Goal: Task Accomplishment & Management: Manage account settings

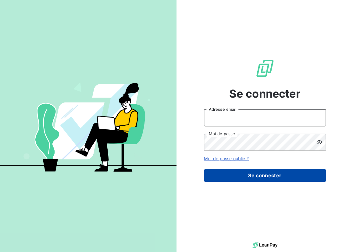
type input "[EMAIL_ADDRESS][DOMAIN_NAME]"
click at [274, 176] on button "Se connecter" at bounding box center [265, 175] width 122 height 13
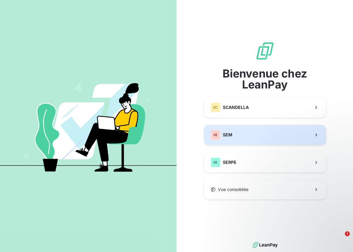
click at [266, 139] on button "SE SEM" at bounding box center [265, 135] width 122 height 20
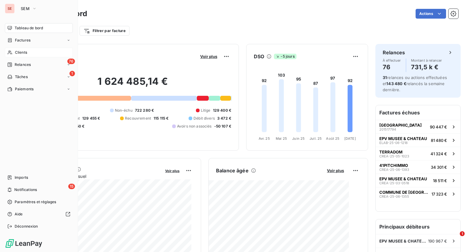
click at [24, 53] on span "Clients" at bounding box center [21, 52] width 12 height 5
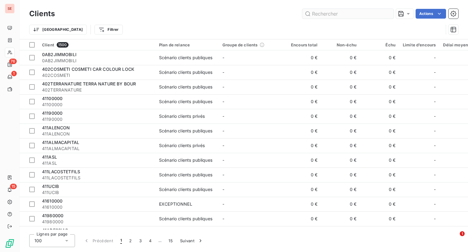
click at [325, 15] on input "text" at bounding box center [347, 14] width 91 height 10
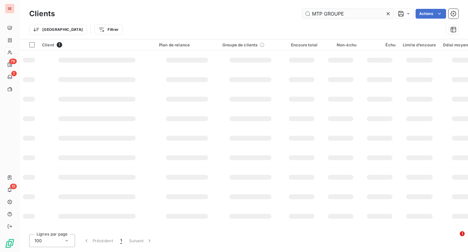
type input "MTP GROUPE"
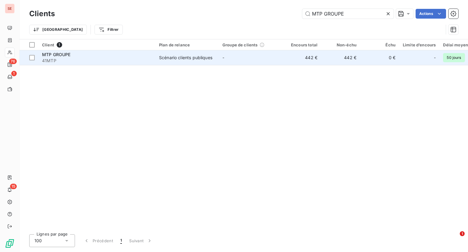
click at [134, 60] on span "41MTP" at bounding box center [97, 61] width 110 height 6
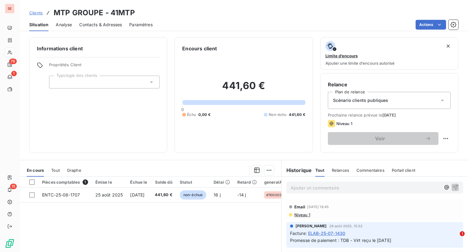
drag, startPoint x: 101, startPoint y: 185, endPoint x: 87, endPoint y: 182, distance: 14.5
click at [100, 185] on th "Émise le" at bounding box center [109, 181] width 35 height 11
click at [83, 181] on span "1" at bounding box center [85, 181] width 5 height 5
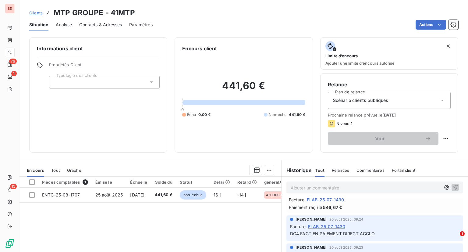
scroll to position [91, 0]
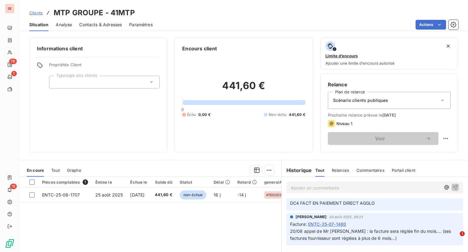
click at [51, 27] on div "Situation Analyse Contacts & Adresses Paramètres Actions" at bounding box center [243, 24] width 448 height 13
click at [62, 27] on span "Analyse" at bounding box center [64, 25] width 16 height 6
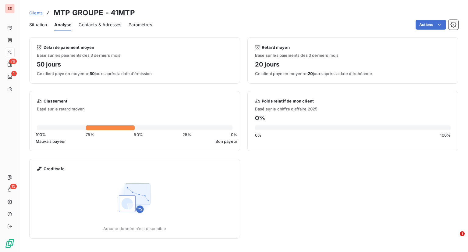
click at [103, 26] on span "Contacts & Adresses" at bounding box center [100, 25] width 43 height 6
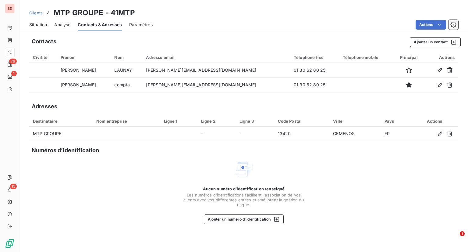
click at [139, 24] on span "Paramètres" at bounding box center [140, 25] width 23 height 6
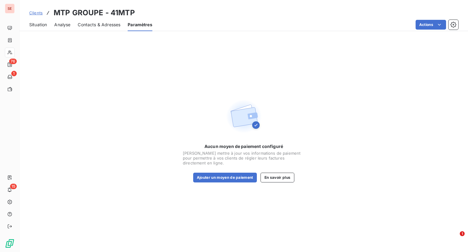
click at [40, 28] on div "Situation" at bounding box center [38, 24] width 18 height 13
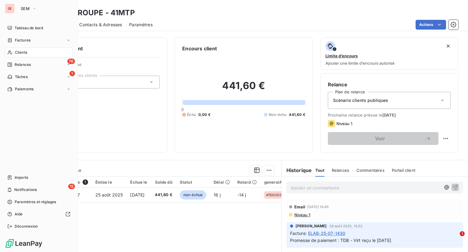
click at [16, 7] on div "SE SEM" at bounding box center [39, 9] width 68 height 10
click at [25, 10] on span "SEM" at bounding box center [25, 8] width 9 height 5
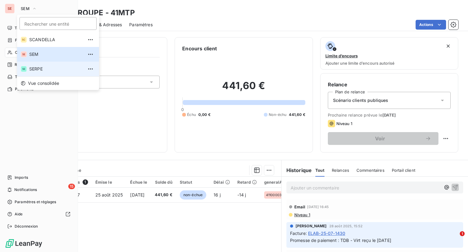
click at [41, 67] on span "SERPE" at bounding box center [56, 69] width 54 height 6
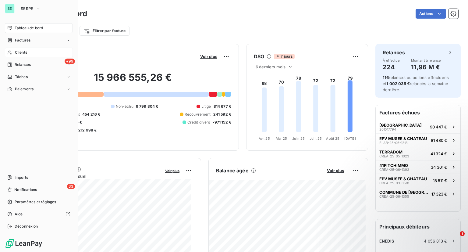
click at [30, 55] on div "Clients" at bounding box center [39, 53] width 68 height 10
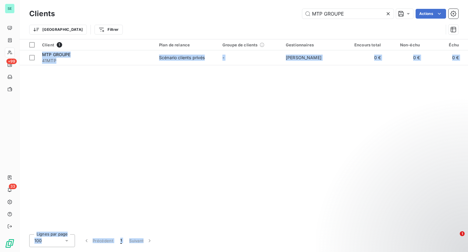
click at [185, 223] on div "Client 1 Plan de relance Groupe de clients Gestionnaires Encours total Non-échu…" at bounding box center [243, 134] width 448 height 190
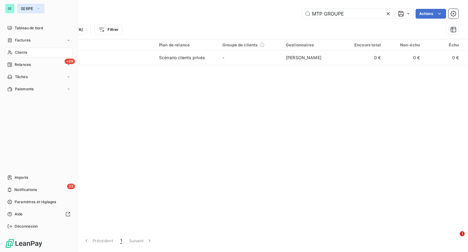
click at [18, 7] on button "SERPE" at bounding box center [30, 9] width 27 height 10
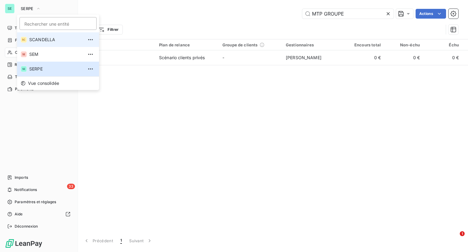
click at [33, 37] on span "SCANDELLA" at bounding box center [56, 40] width 54 height 6
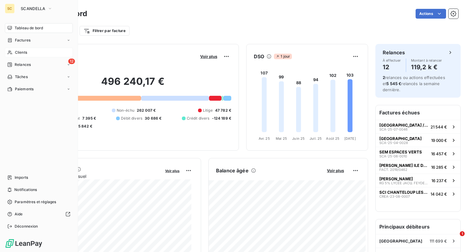
click at [29, 52] on div "Clients" at bounding box center [39, 53] width 68 height 10
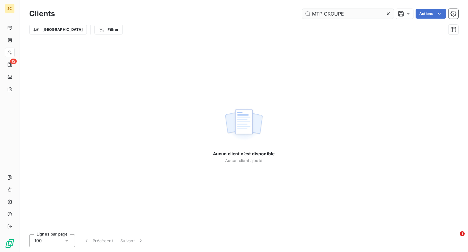
click at [352, 11] on input "MTP GROUPE" at bounding box center [347, 14] width 91 height 10
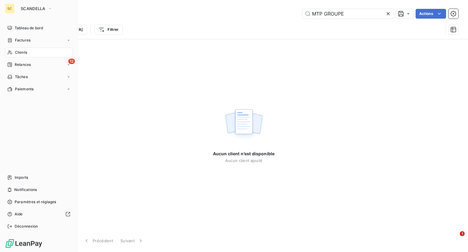
click at [9, 5] on div "SC" at bounding box center [10, 9] width 10 height 10
click at [30, 9] on span "SCANDELLA" at bounding box center [33, 8] width 24 height 5
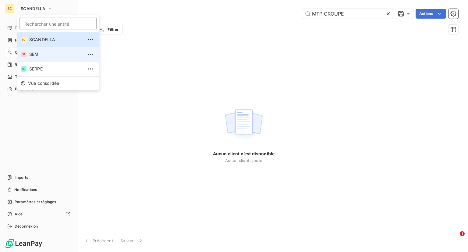
click at [36, 52] on span "SEM" at bounding box center [56, 54] width 54 height 6
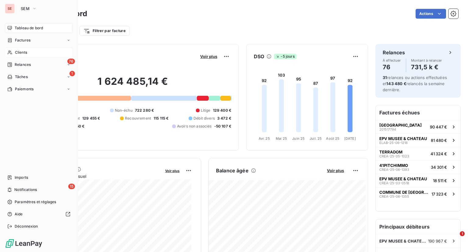
click at [13, 53] on div "Clients" at bounding box center [39, 53] width 68 height 10
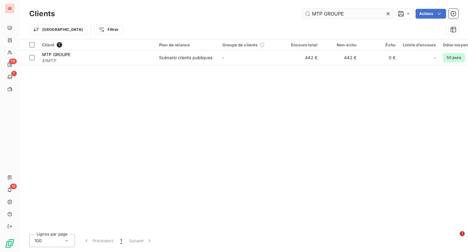
drag, startPoint x: 356, startPoint y: 12, endPoint x: 324, endPoint y: 14, distance: 32.6
click at [324, 14] on input "MTP GROUPE" at bounding box center [347, 14] width 91 height 10
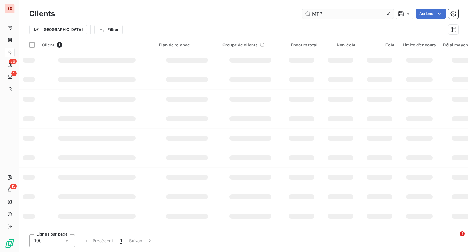
type input "MTP"
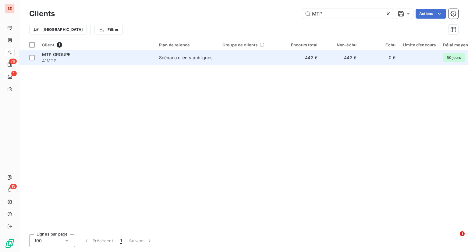
click at [165, 61] on td "Scénario clients publiques" at bounding box center [186, 57] width 63 height 15
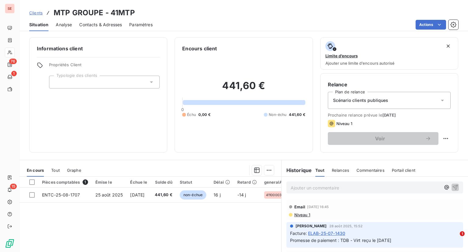
click at [352, 102] on div "Scénario clients publiques" at bounding box center [389, 100] width 123 height 17
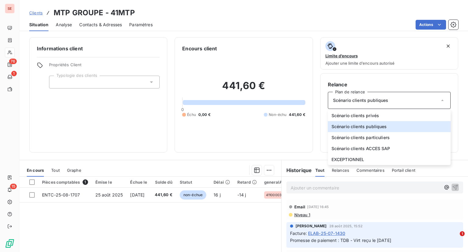
click at [282, 132] on div "441,60 € 0 Échu 0,00 € Non-échu 441,60 €" at bounding box center [243, 98] width 123 height 93
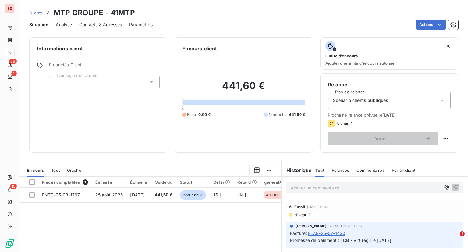
click at [350, 122] on div "Niveau 1" at bounding box center [389, 123] width 123 height 7
click at [352, 137] on html "SE 76 1 15 Clients MTP GROUPE - 41MTP Situation Analyse Contacts & Adresses Par…" at bounding box center [234, 126] width 468 height 252
click at [352, 125] on html "SE 76 1 15 Clients MTP GROUPE - 41MTP Situation Analyse Contacts & Adresses Par…" at bounding box center [234, 126] width 468 height 252
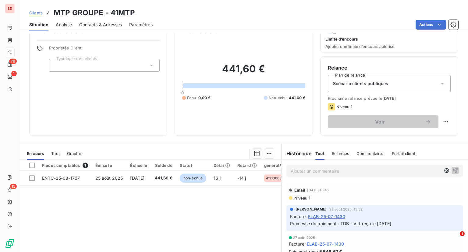
scroll to position [30, 0]
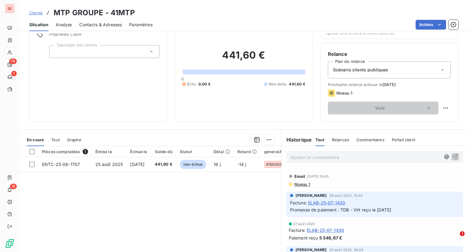
click at [300, 184] on span "Niveau 1" at bounding box center [302, 184] width 16 height 5
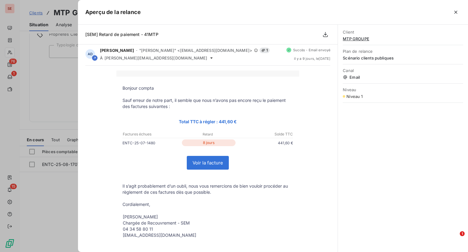
scroll to position [0, 0]
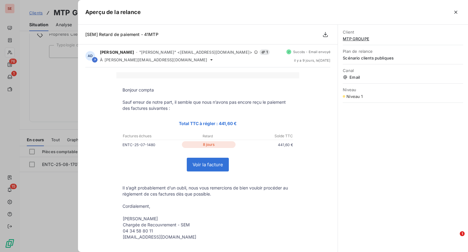
click at [352, 76] on span "Email" at bounding box center [403, 77] width 120 height 5
click at [352, 14] on icon "button" at bounding box center [456, 12] width 6 height 6
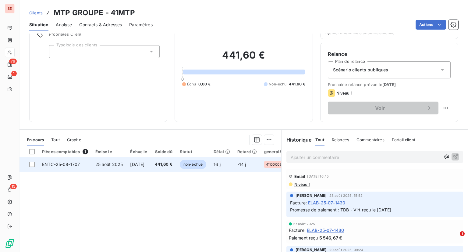
click at [260, 167] on td "-14 j" at bounding box center [247, 164] width 27 height 15
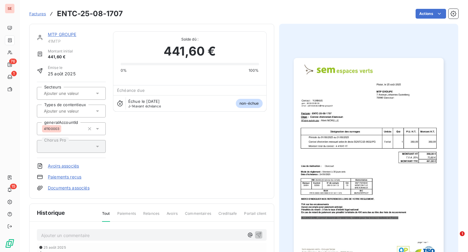
click at [352, 103] on img "button" at bounding box center [369, 164] width 150 height 212
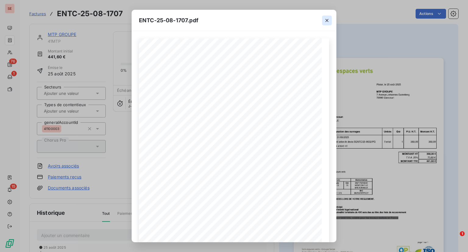
click at [329, 19] on icon "button" at bounding box center [327, 20] width 6 height 6
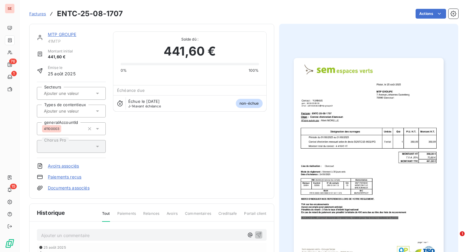
click at [181, 27] on div "MTP GROUPE 41MTP Montant initial 441,60 € Émise le [DATE] Secteurs Types de con…" at bounding box center [151, 111] width 245 height 175
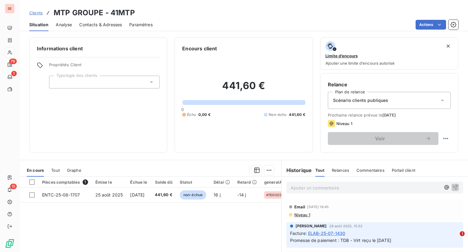
click at [127, 48] on h6 "Informations client" at bounding box center [98, 48] width 123 height 7
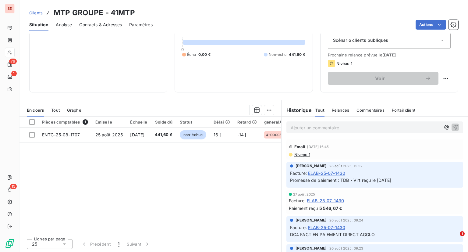
click at [203, 207] on div "Pièces comptables 1 Émise le Échue le Solde dû Statut Délai Retard generalAccou…" at bounding box center [150, 174] width 262 height 117
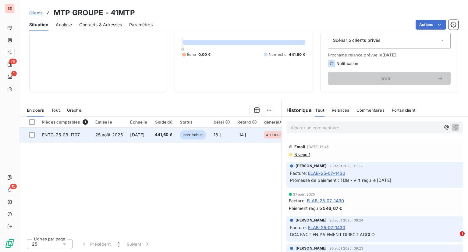
click at [148, 138] on td "[DATE]" at bounding box center [138, 134] width 24 height 15
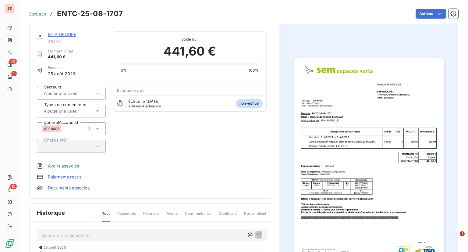
click at [352, 121] on img "button" at bounding box center [369, 164] width 150 height 212
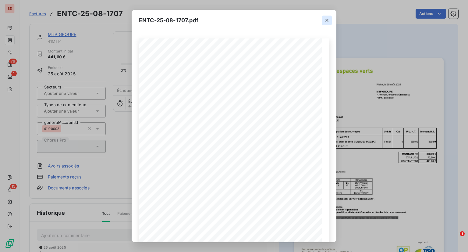
click at [329, 20] on icon "button" at bounding box center [327, 20] width 6 height 6
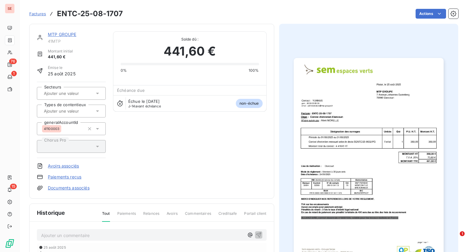
click at [72, 34] on link "MTP GROUPE" at bounding box center [62, 34] width 29 height 5
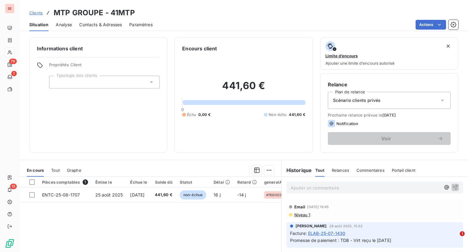
click at [352, 97] on div "Scénario clients privés" at bounding box center [389, 100] width 123 height 17
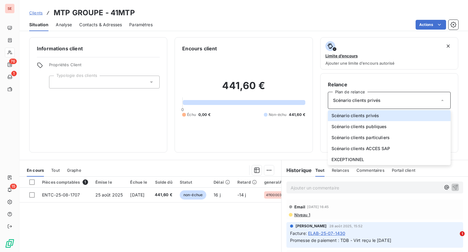
click at [352, 79] on div "Relance Plan de relance Scénario clients privés Scénario clients privés Scénari…" at bounding box center [389, 112] width 138 height 79
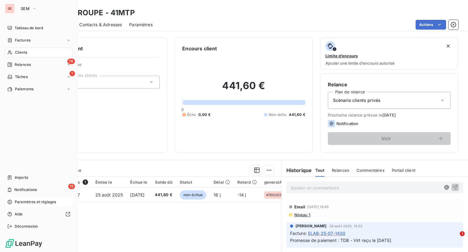
click at [34, 199] on span "Paramètres et réglages" at bounding box center [35, 201] width 41 height 5
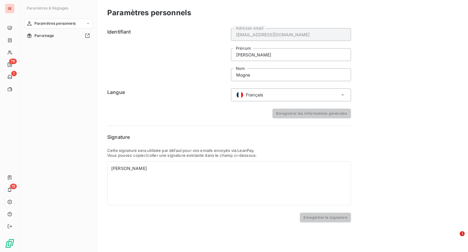
click at [55, 25] on span "Paramètres personnels" at bounding box center [54, 23] width 41 height 5
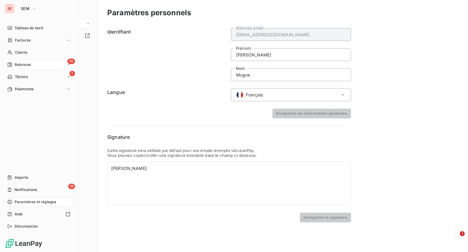
click at [29, 67] on span "Relances" at bounding box center [23, 64] width 16 height 5
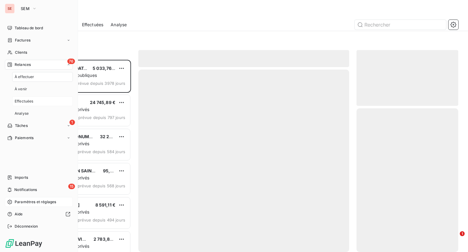
scroll to position [187, 97]
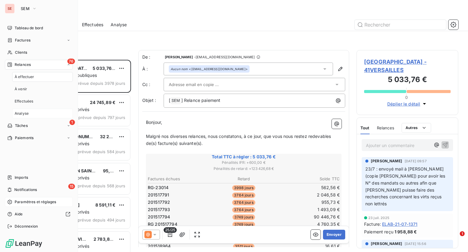
click at [27, 114] on span "Analyse" at bounding box center [22, 113] width 14 height 5
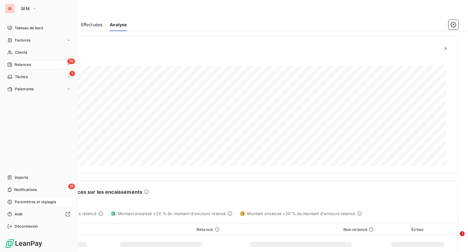
click at [53, 65] on div "76 Relances" at bounding box center [39, 65] width 68 height 10
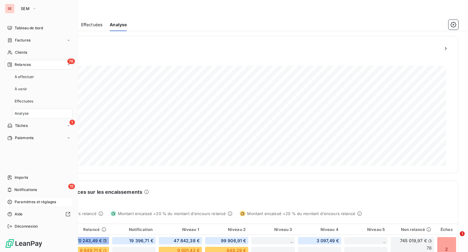
click at [53, 65] on div "76 Relances" at bounding box center [39, 65] width 68 height 10
click at [30, 30] on span "Tableau de bord" at bounding box center [29, 27] width 28 height 5
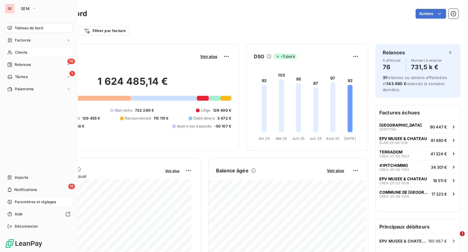
click at [26, 52] on span "Clients" at bounding box center [21, 52] width 12 height 5
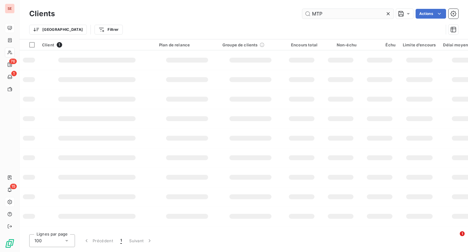
click at [352, 10] on input "MTP" at bounding box center [347, 14] width 91 height 10
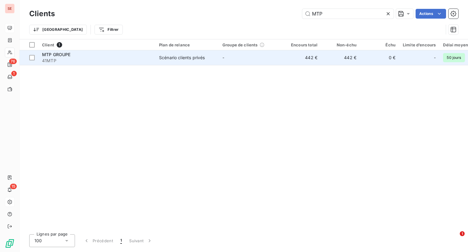
click at [164, 59] on div "Scénario clients privés" at bounding box center [182, 58] width 46 height 6
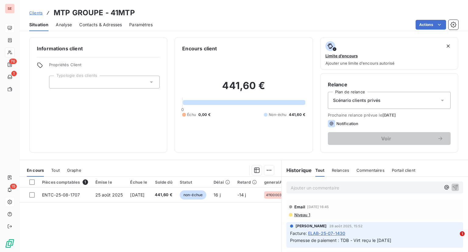
click at [352, 100] on div "Scénario clients privés" at bounding box center [389, 100] width 123 height 17
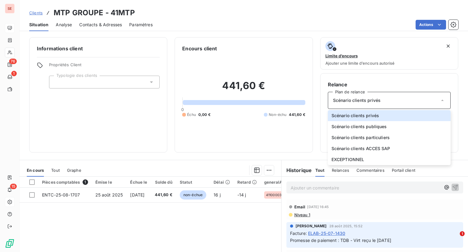
click at [352, 94] on div "Scénario clients privés" at bounding box center [389, 100] width 123 height 17
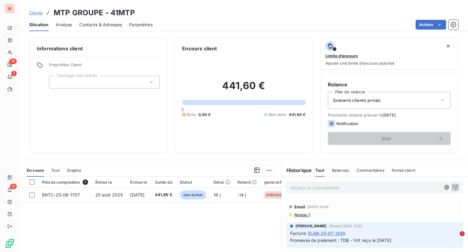
click at [352, 106] on div "Scénario clients privés" at bounding box center [389, 100] width 123 height 17
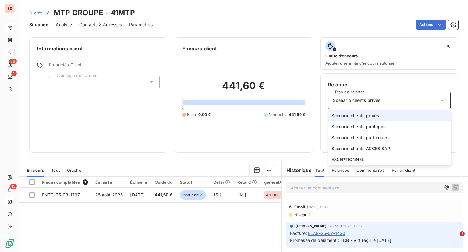
click at [352, 106] on div "Scénario clients privés" at bounding box center [389, 100] width 123 height 17
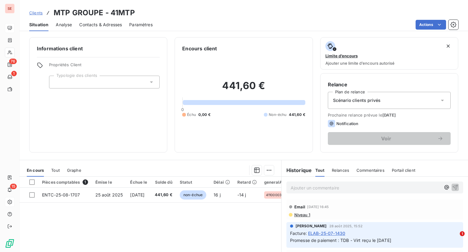
click at [64, 27] on span "Analyse" at bounding box center [64, 25] width 16 height 6
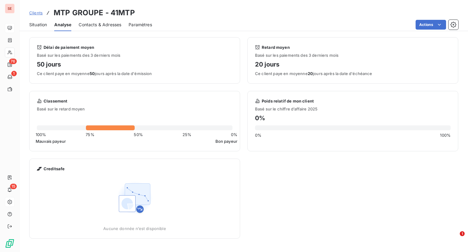
click at [103, 23] on span "Contacts & Adresses" at bounding box center [100, 25] width 43 height 6
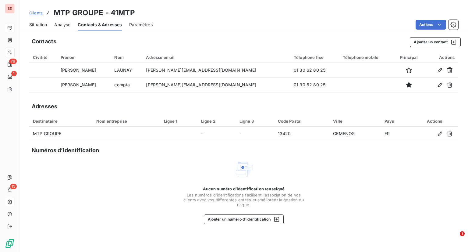
click at [152, 23] on span "Paramètres" at bounding box center [140, 25] width 23 height 6
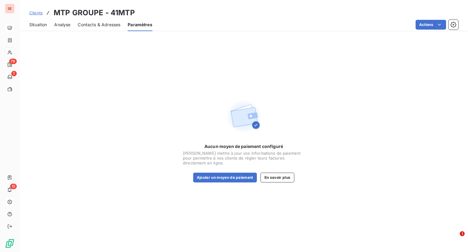
click at [111, 24] on span "Contacts & Adresses" at bounding box center [99, 25] width 43 height 6
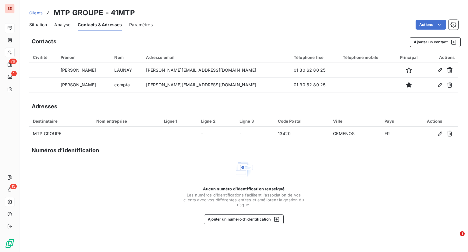
click at [39, 25] on span "Situation" at bounding box center [38, 25] width 18 height 6
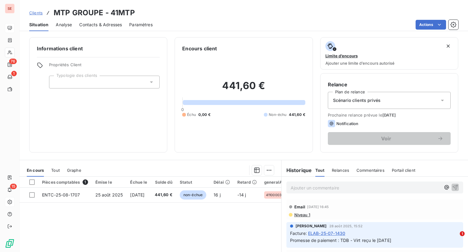
scroll to position [60, 0]
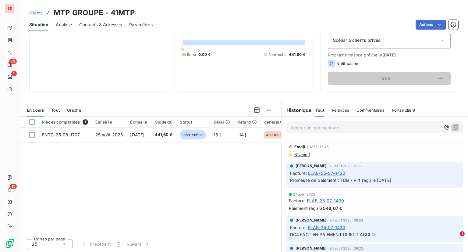
click at [333, 113] on div "Relances" at bounding box center [340, 110] width 17 height 13
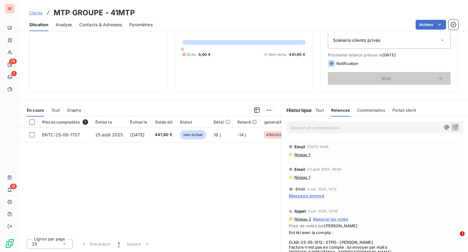
click at [300, 154] on span "Niveau 1" at bounding box center [302, 154] width 16 height 5
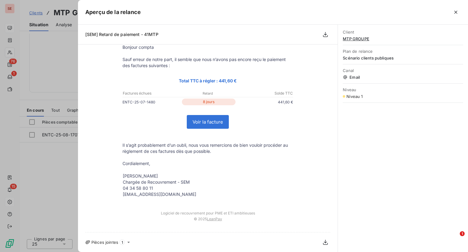
scroll to position [0, 0]
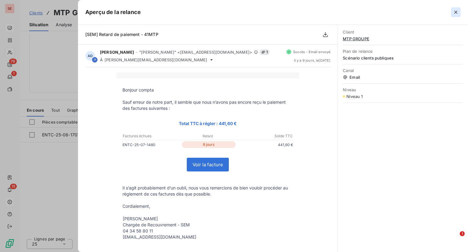
click at [352, 14] on icon "button" at bounding box center [456, 12] width 6 height 6
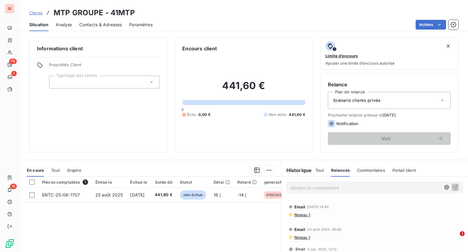
click at [231, 28] on div "Actions" at bounding box center [309, 25] width 298 height 10
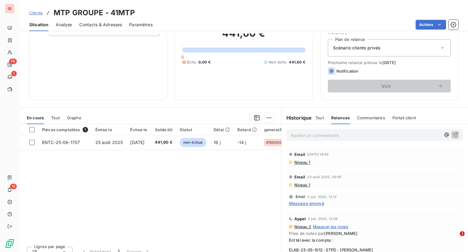
scroll to position [60, 0]
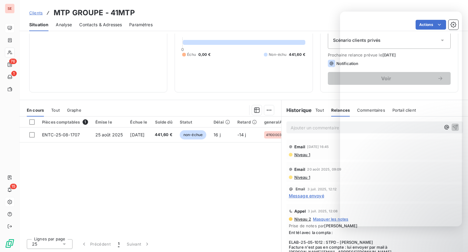
click at [316, 19] on div "Situation Analyse Contacts & Adresses Paramètres Actions" at bounding box center [243, 24] width 448 height 13
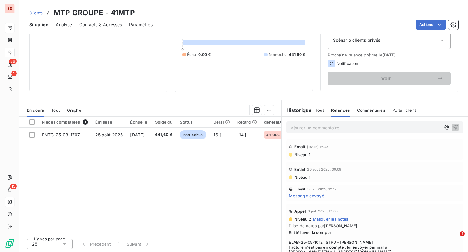
click at [298, 27] on div "Actions" at bounding box center [309, 25] width 298 height 10
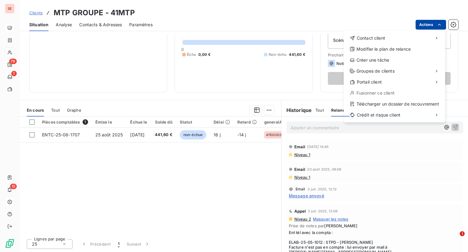
click at [352, 28] on html "SE 76 1 15 Clients MTP GROUPE - 41MTP Situation Analyse Contacts & Adresses Par…" at bounding box center [234, 126] width 468 height 252
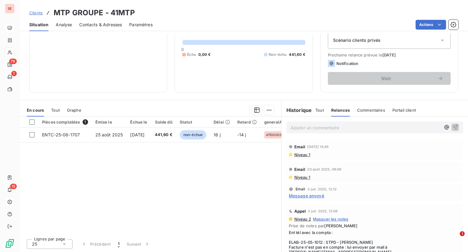
click at [330, 11] on html "SE 76 1 15 Clients MTP GROUPE - 41MTP Situation Analyse Contacts & Adresses Par…" at bounding box center [234, 126] width 468 height 252
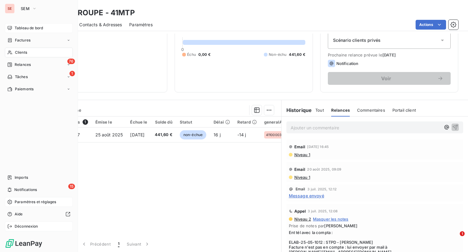
click at [29, 226] on span "Déconnexion" at bounding box center [26, 225] width 23 height 5
